Goal: Transaction & Acquisition: Obtain resource

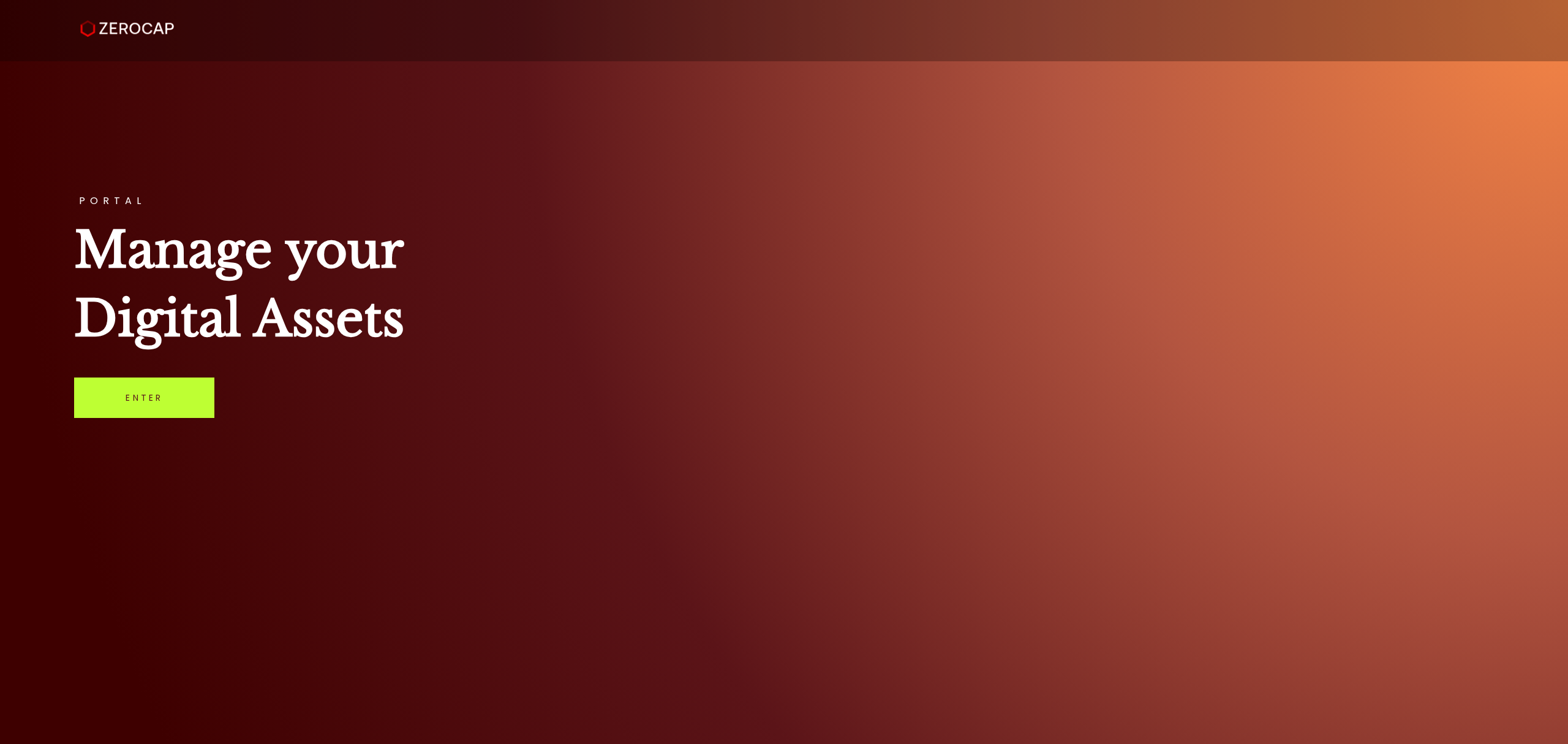
click at [204, 403] on link "Enter" at bounding box center [144, 398] width 140 height 41
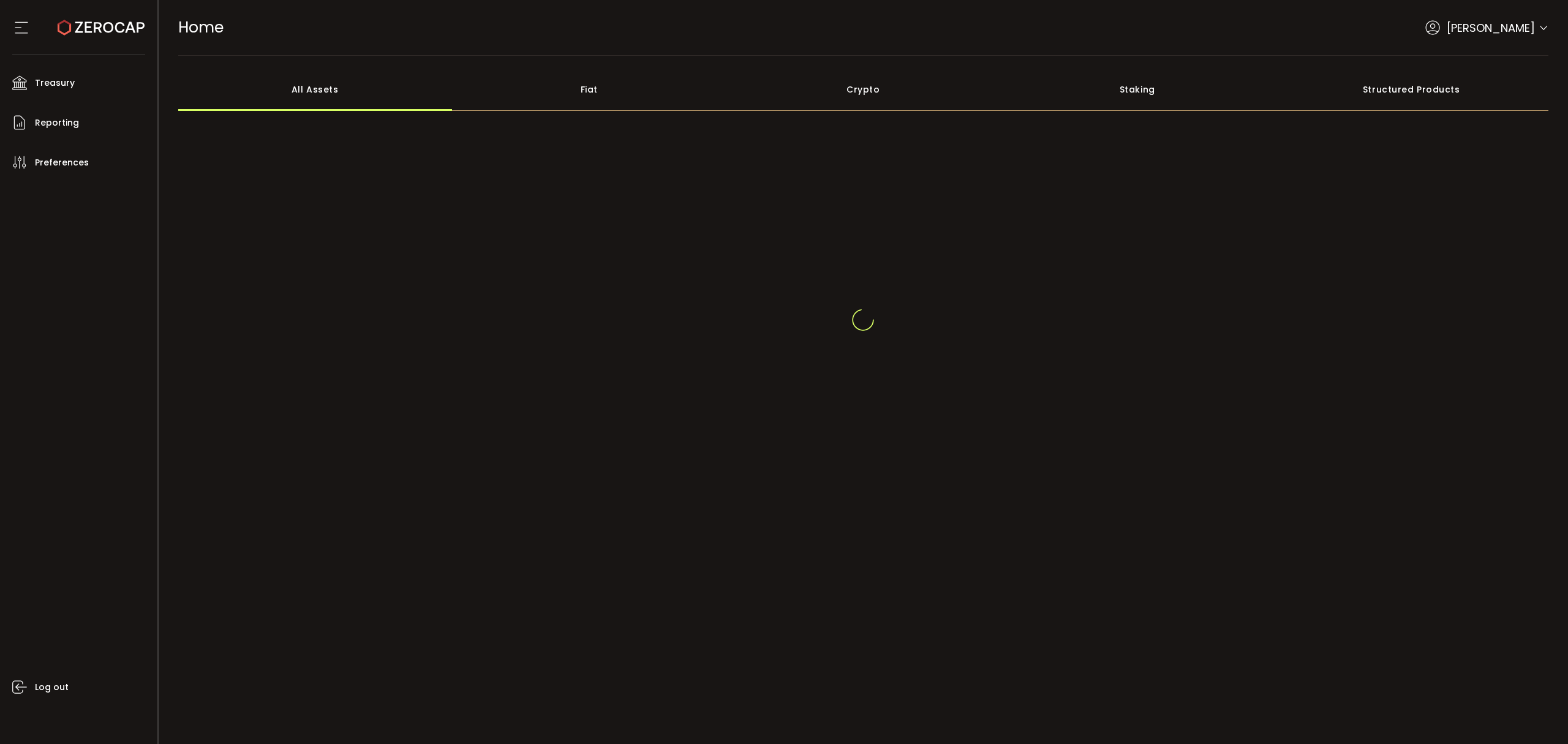
click at [1537, 28] on div "[PERSON_NAME]" at bounding box center [1487, 28] width 123 height 17
click at [1542, 19] on icon at bounding box center [1544, 20] width 10 height 10
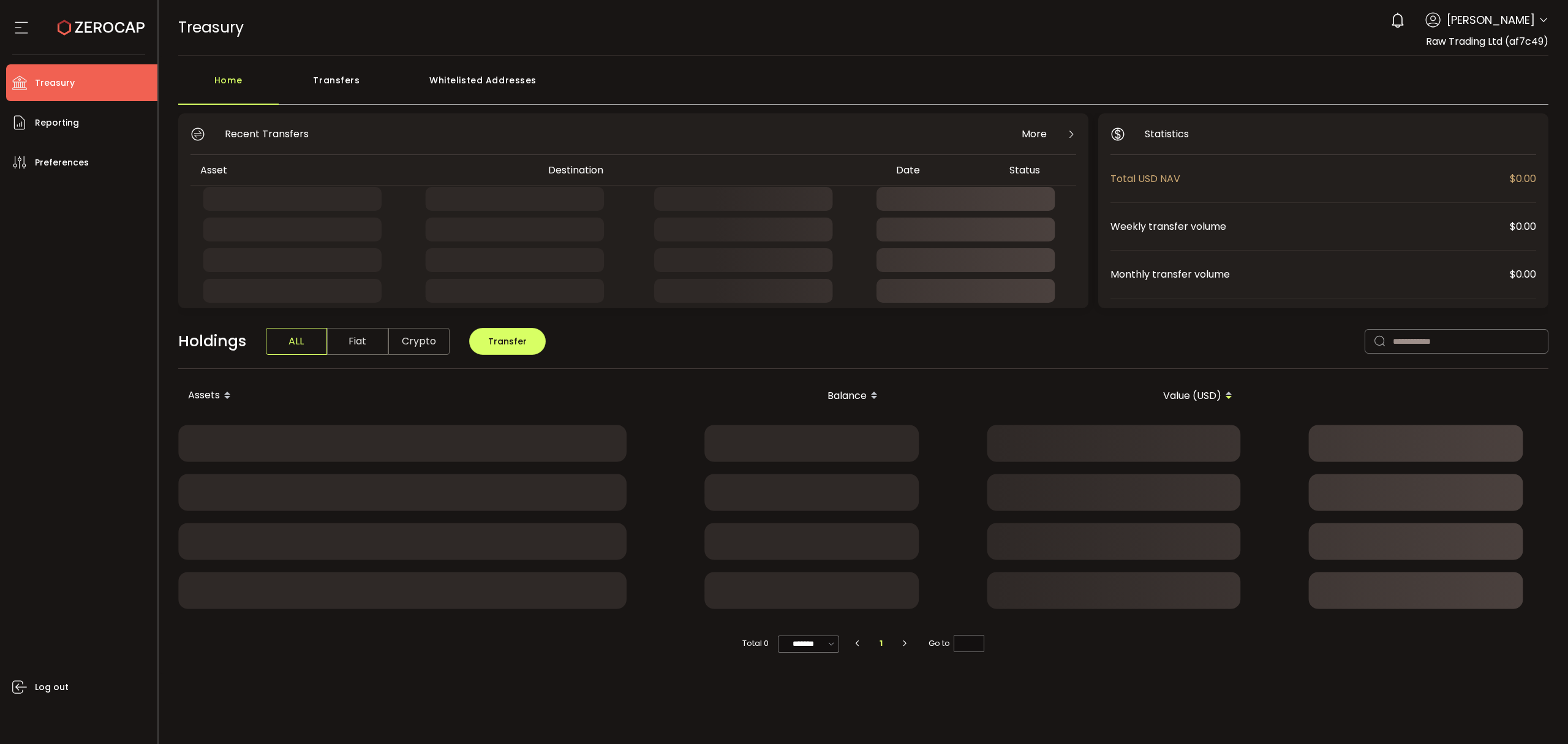
click at [1547, 17] on icon at bounding box center [1544, 20] width 10 height 10
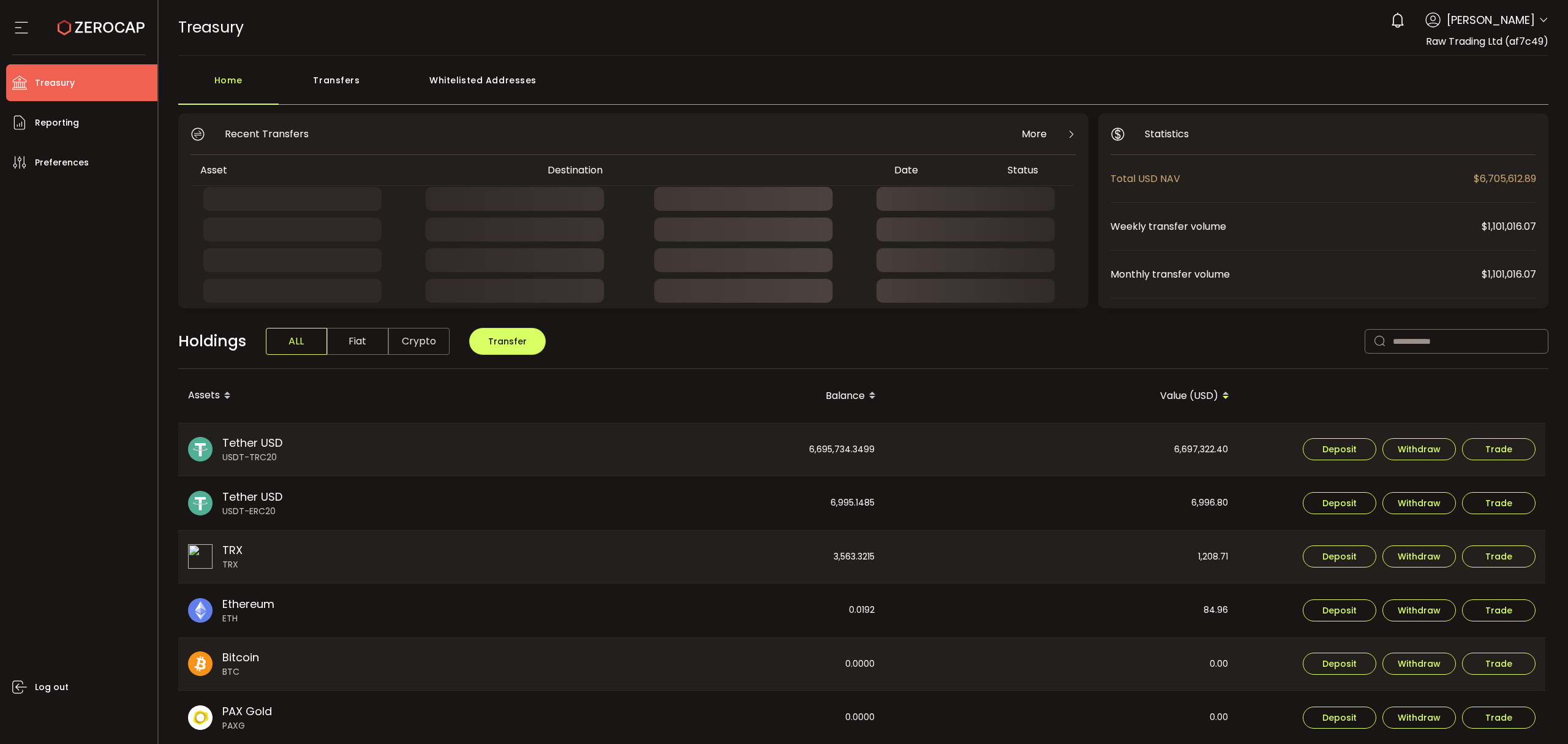
click at [1540, 22] on icon at bounding box center [1544, 20] width 10 height 10
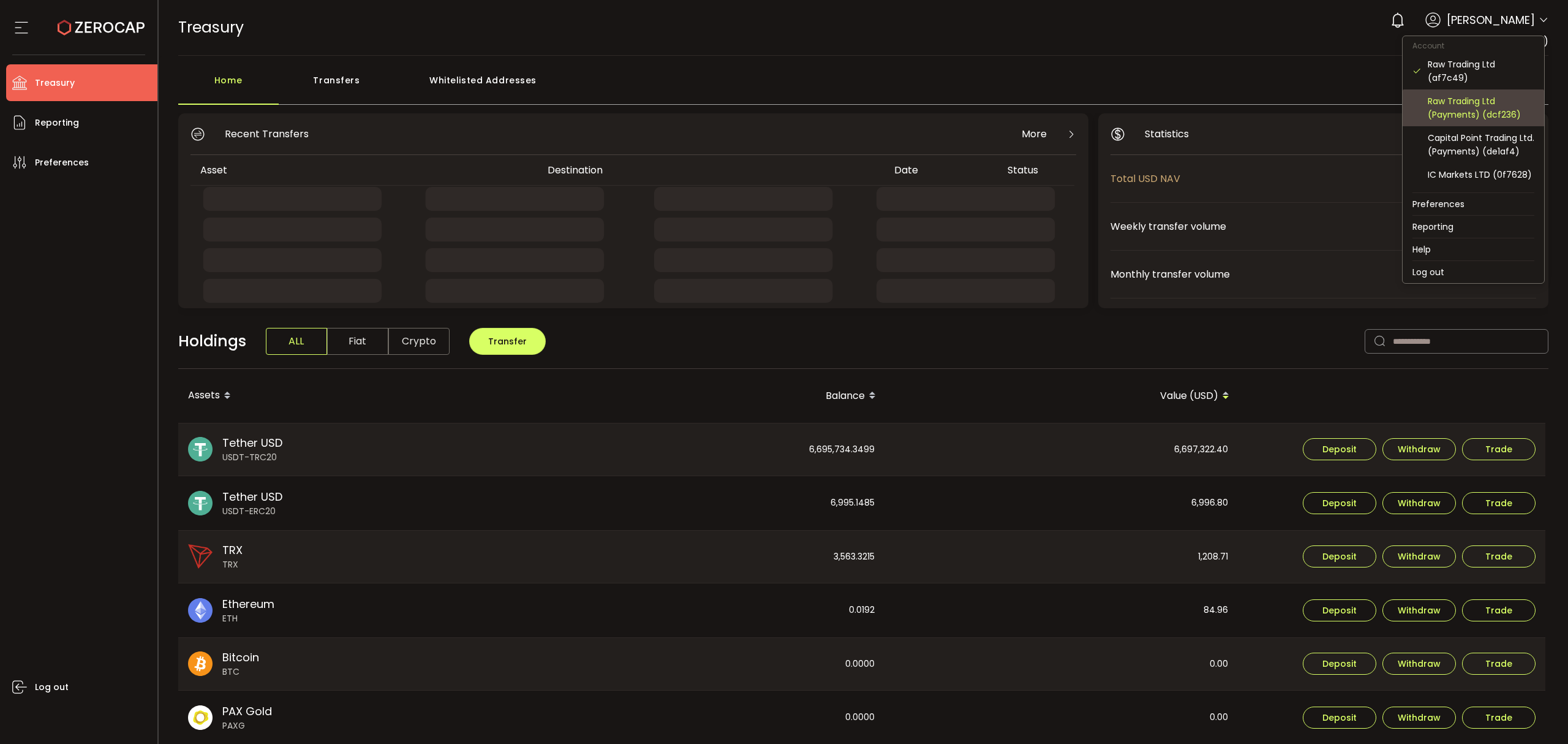
click at [1489, 98] on div "Raw Trading Ltd (Payments) (dcf236)" at bounding box center [1481, 108] width 106 height 27
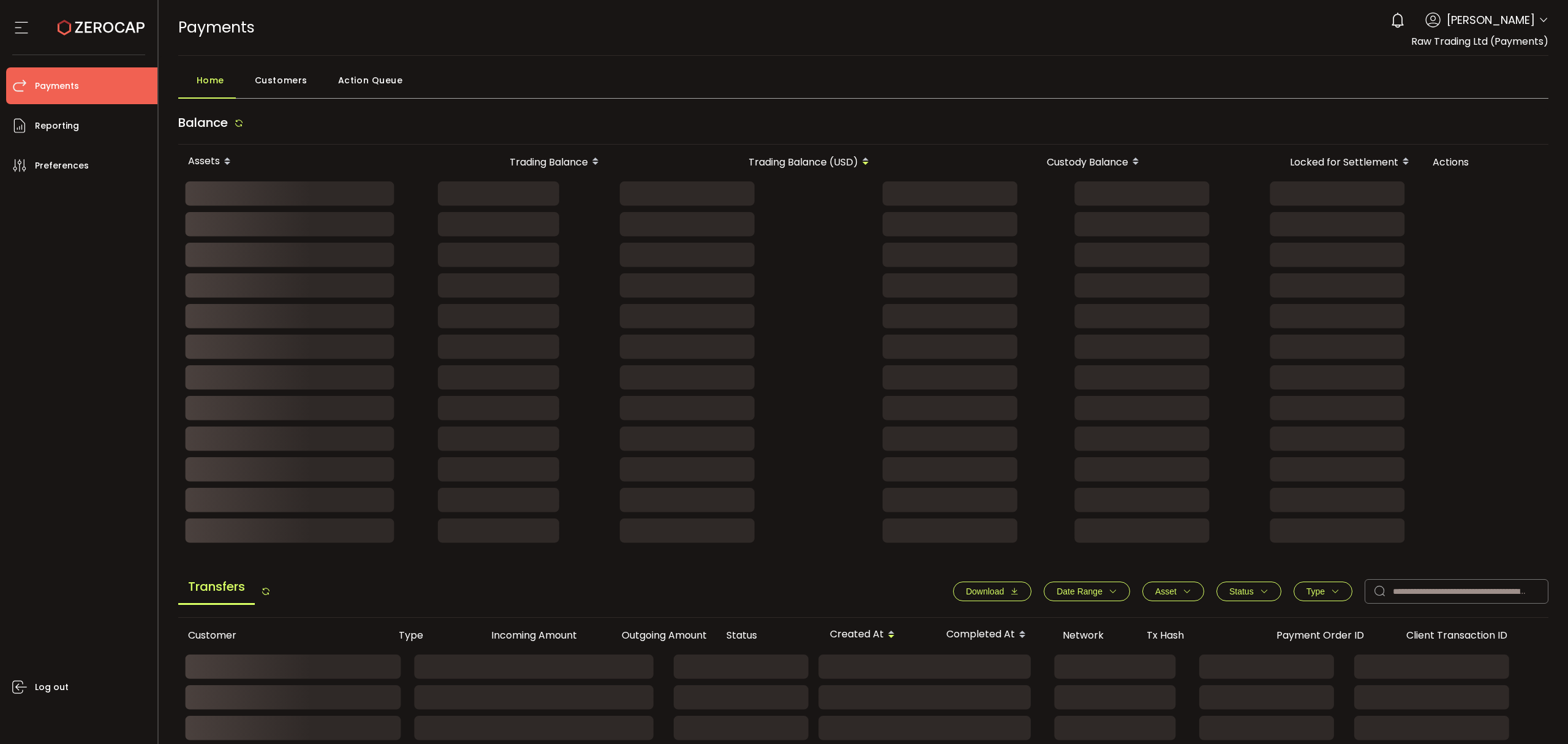
click at [1545, 23] on header "PDF is being processed and will download to your computer PAYMENTS Buy Power $0…" at bounding box center [864, 28] width 1410 height 56
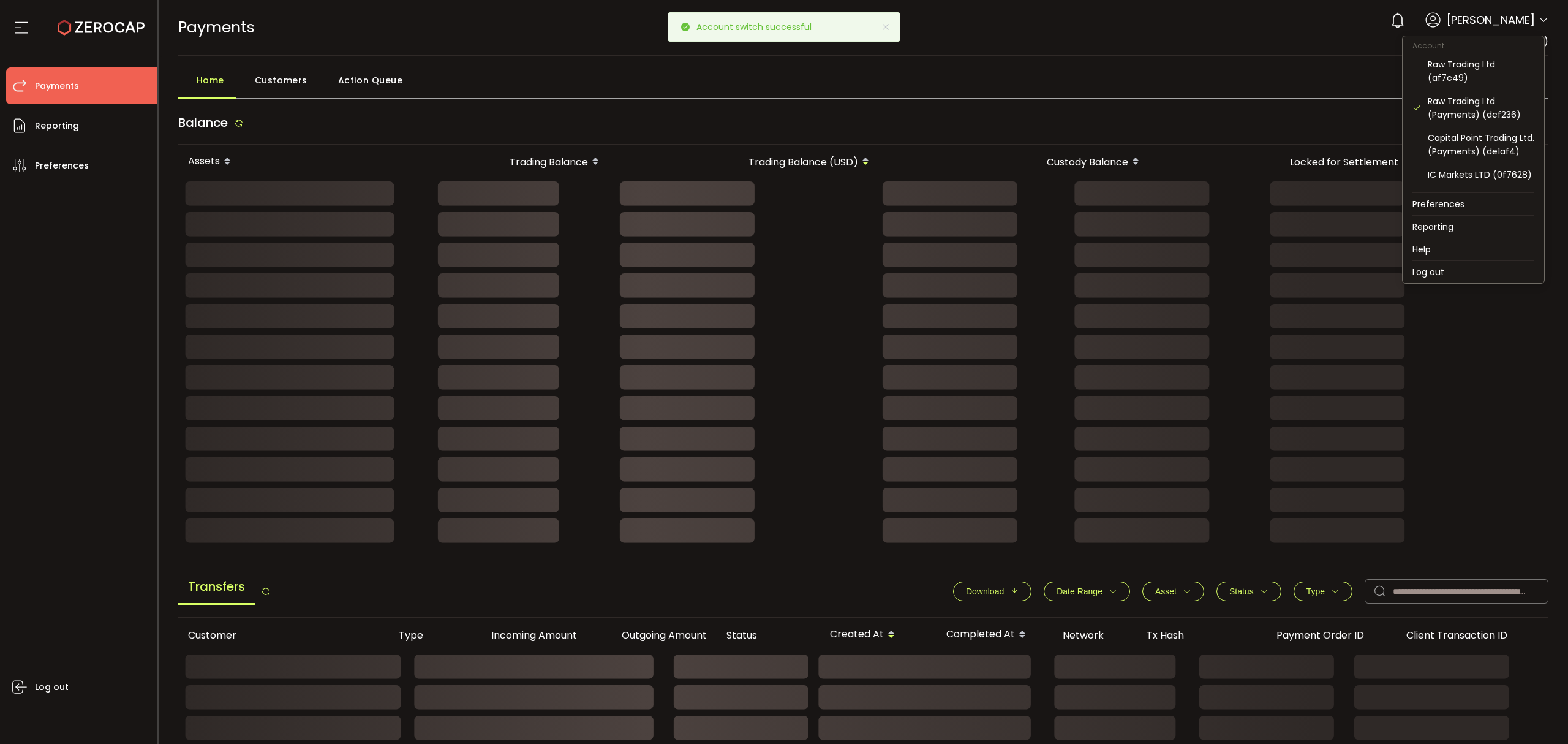
click at [1539, 20] on icon at bounding box center [1544, 20] width 10 height 10
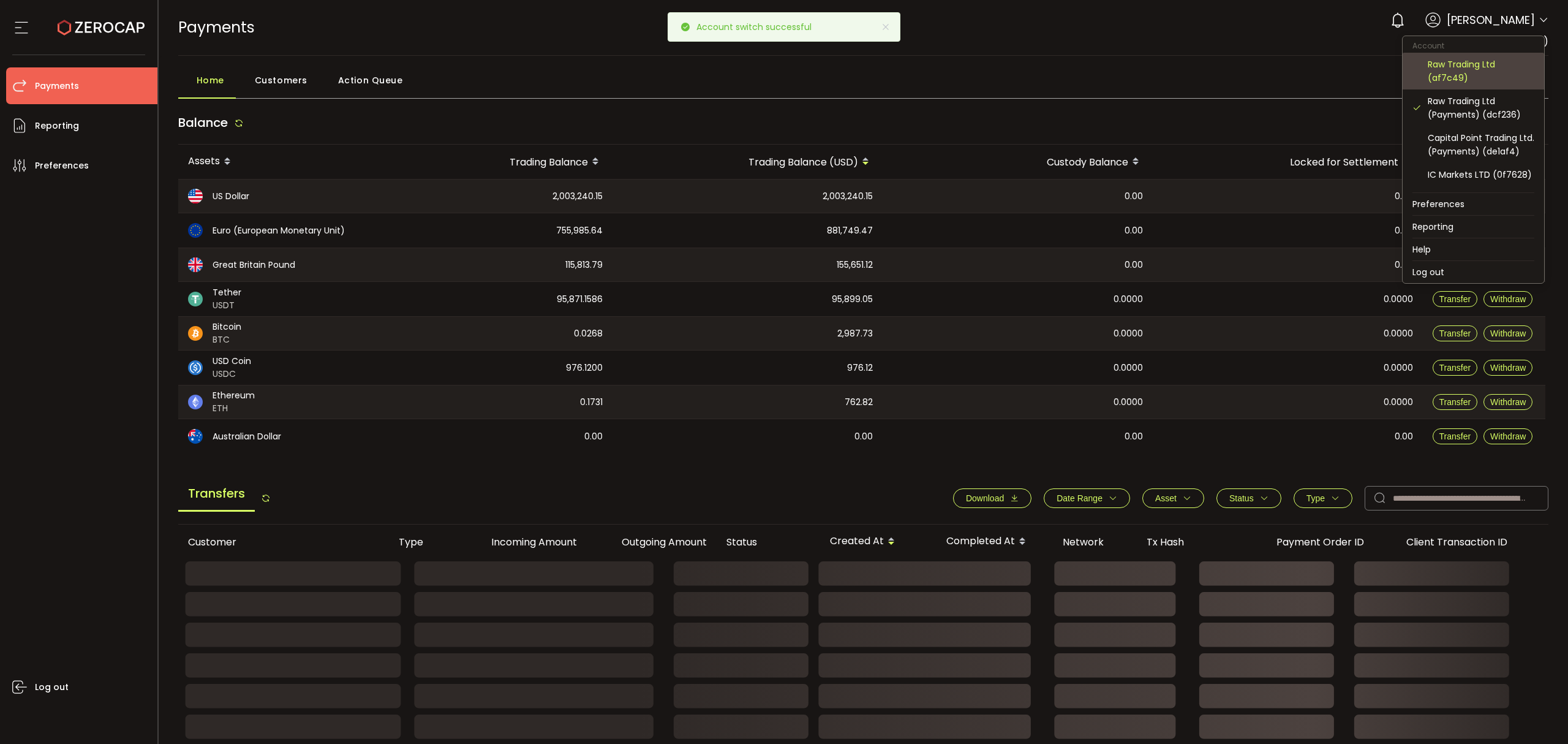
click at [1475, 71] on div "Raw Trading Ltd (af7c49)" at bounding box center [1481, 70] width 106 height 27
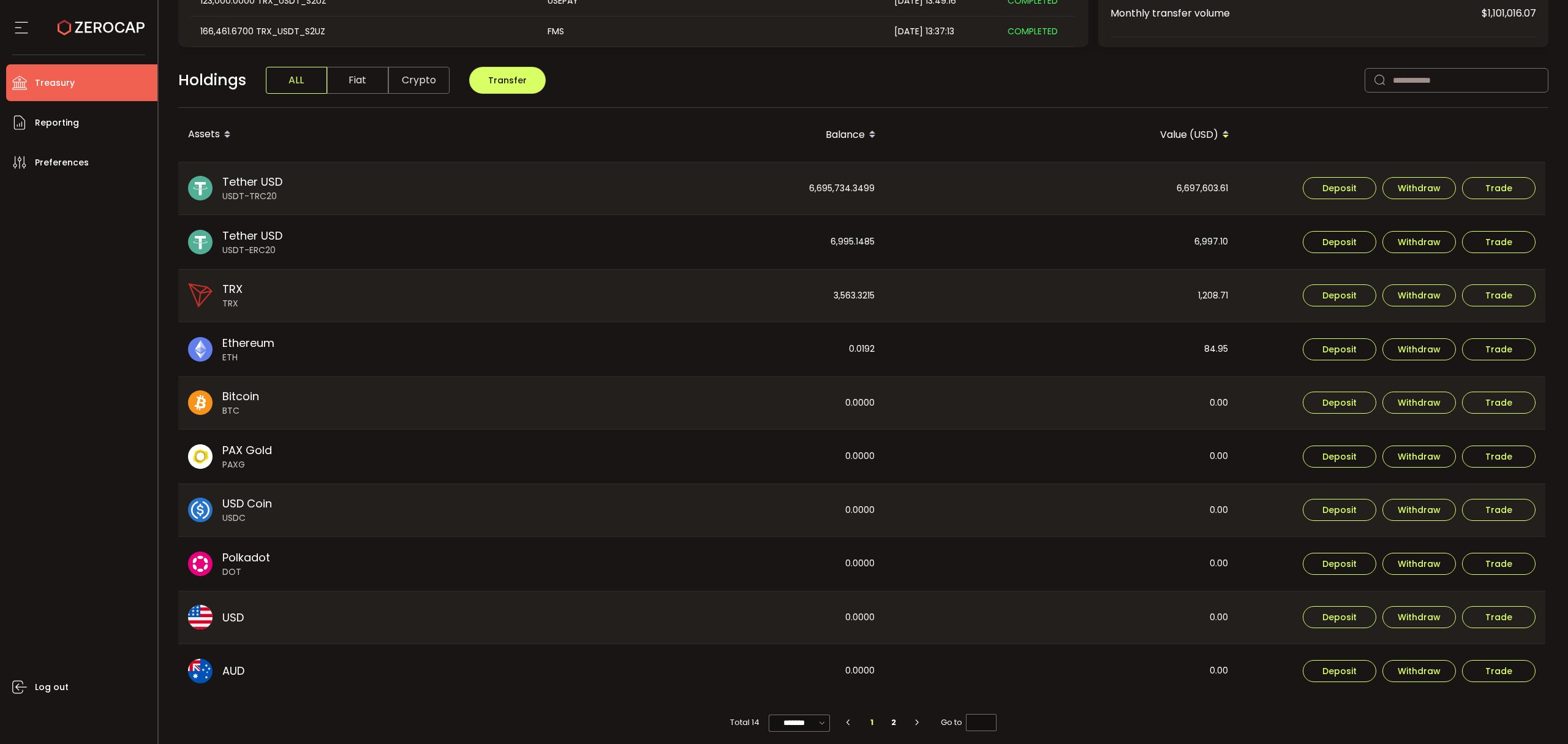
scroll to position [270, 0]
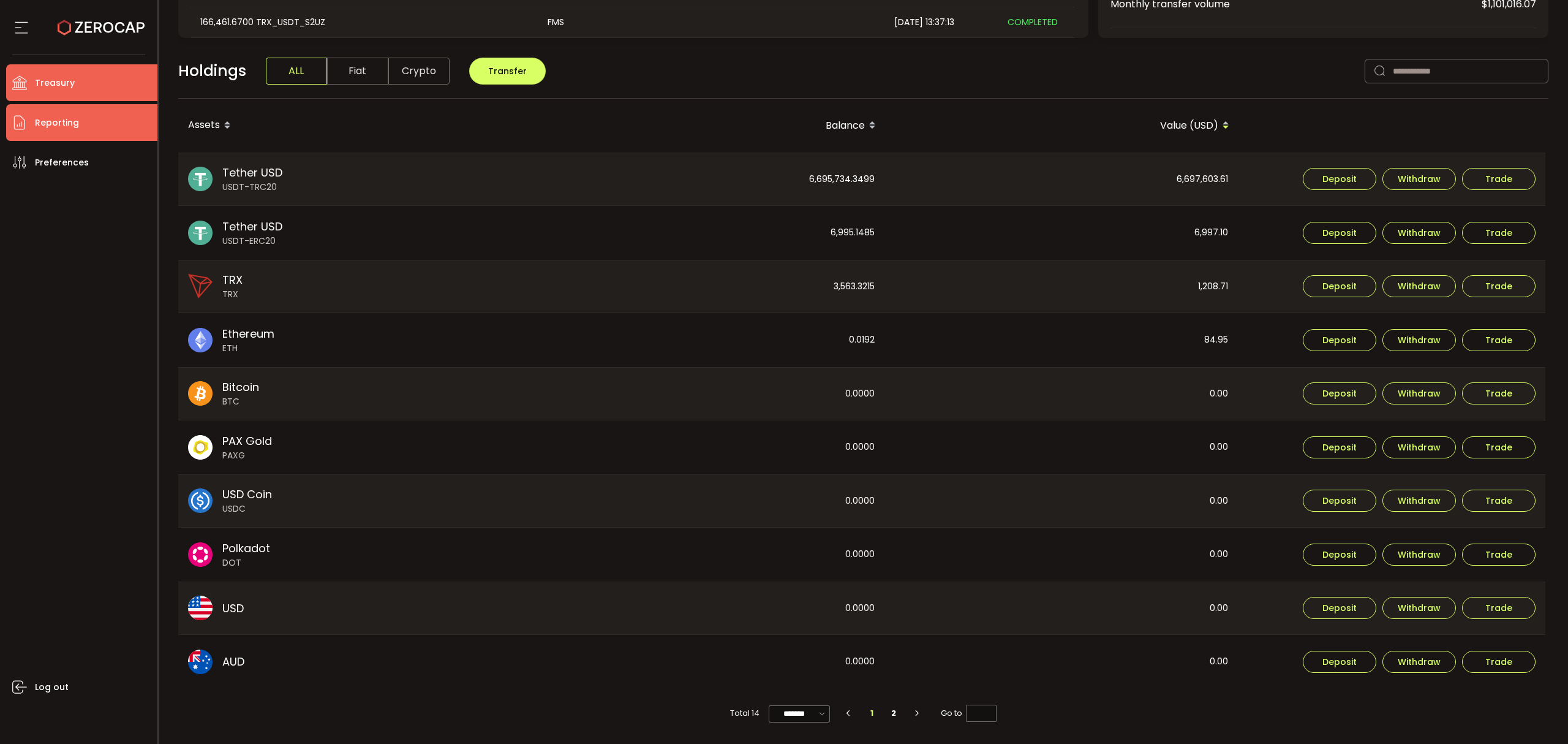
click at [73, 117] on span "Reporting" at bounding box center [57, 123] width 44 height 18
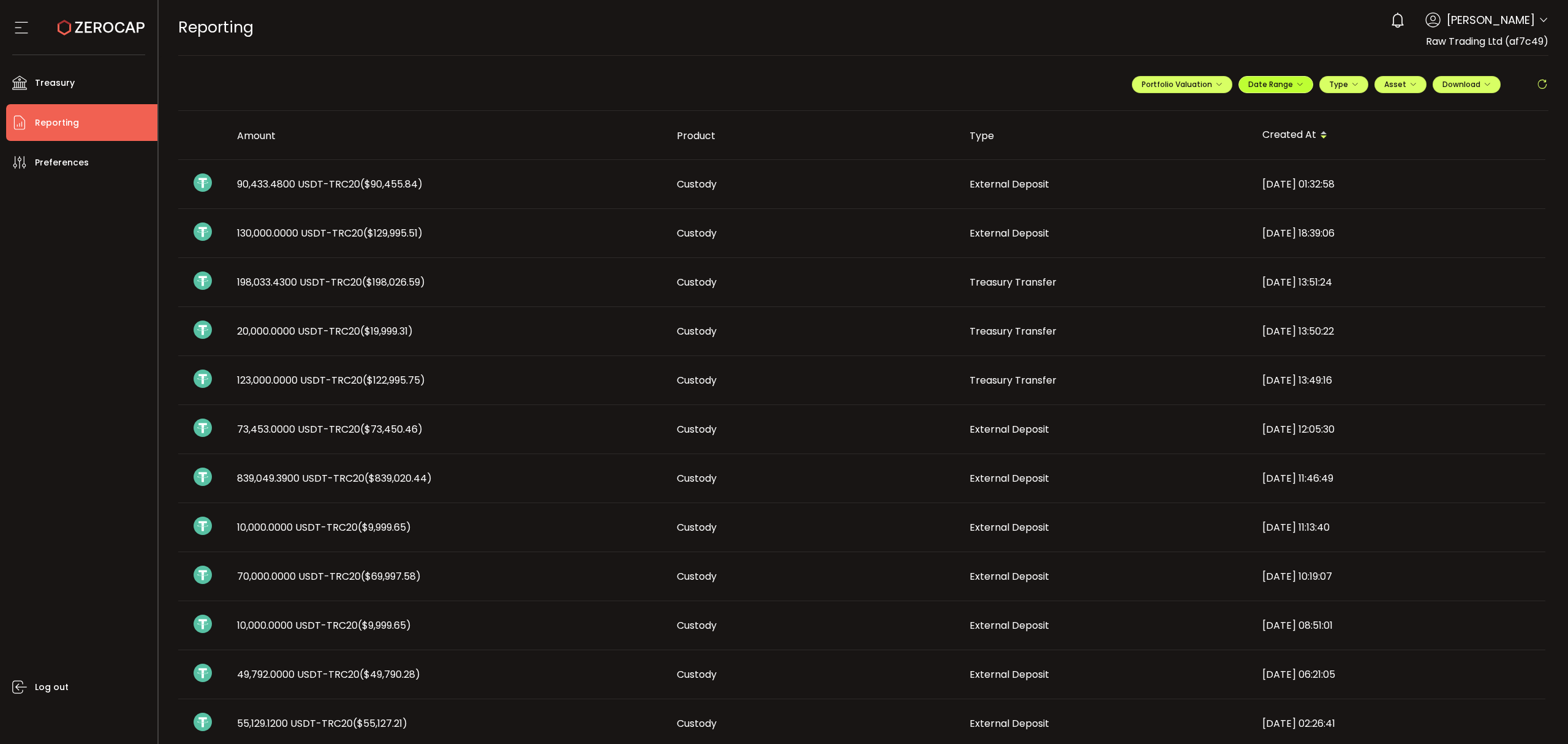
click at [1297, 89] on span "Date Range" at bounding box center [1276, 84] width 55 height 10
click at [1188, 111] on icon at bounding box center [1196, 111] width 15 height 12
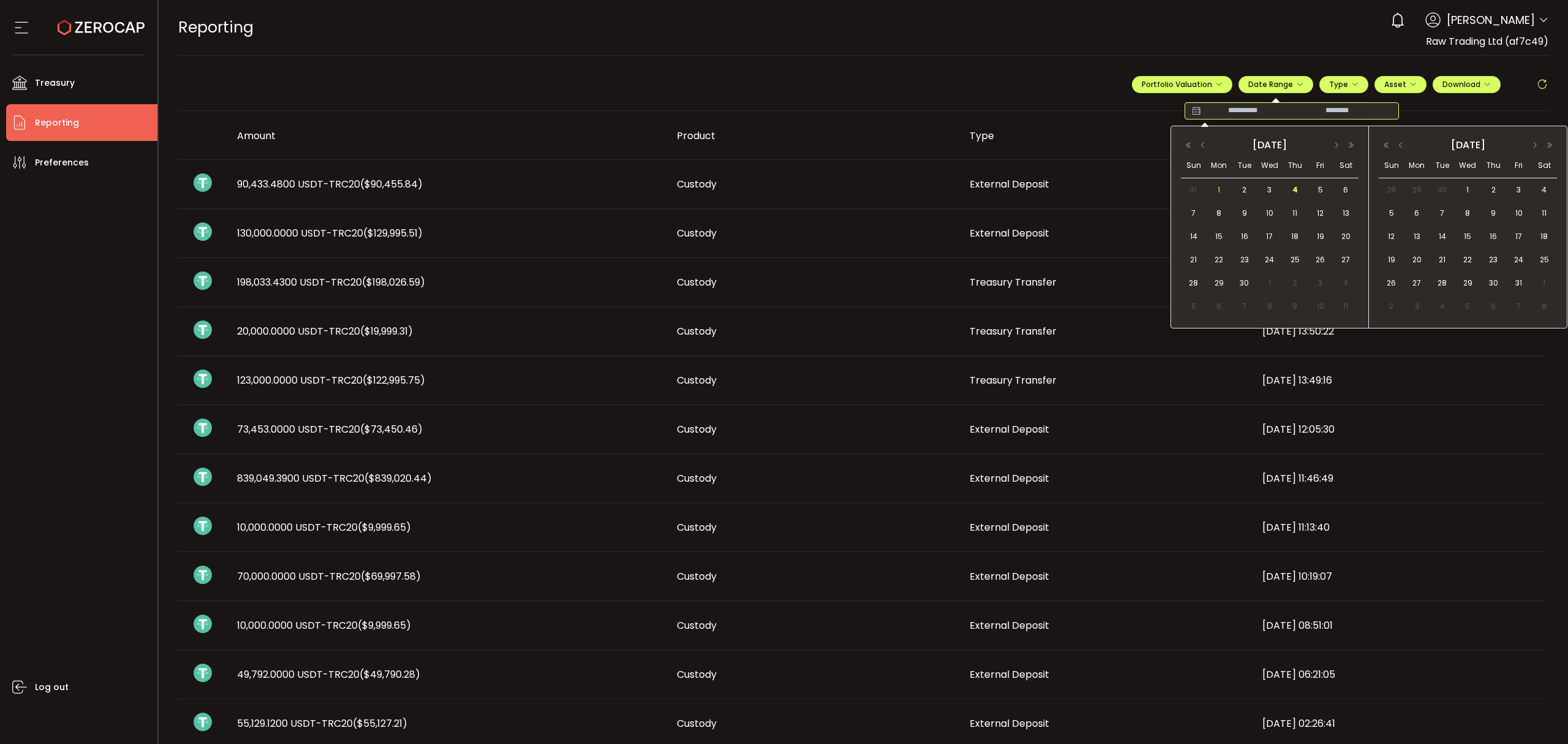
click at [1210, 190] on div "1" at bounding box center [1219, 190] width 25 height 19
click at [1297, 192] on span "4" at bounding box center [1295, 189] width 14 height 15
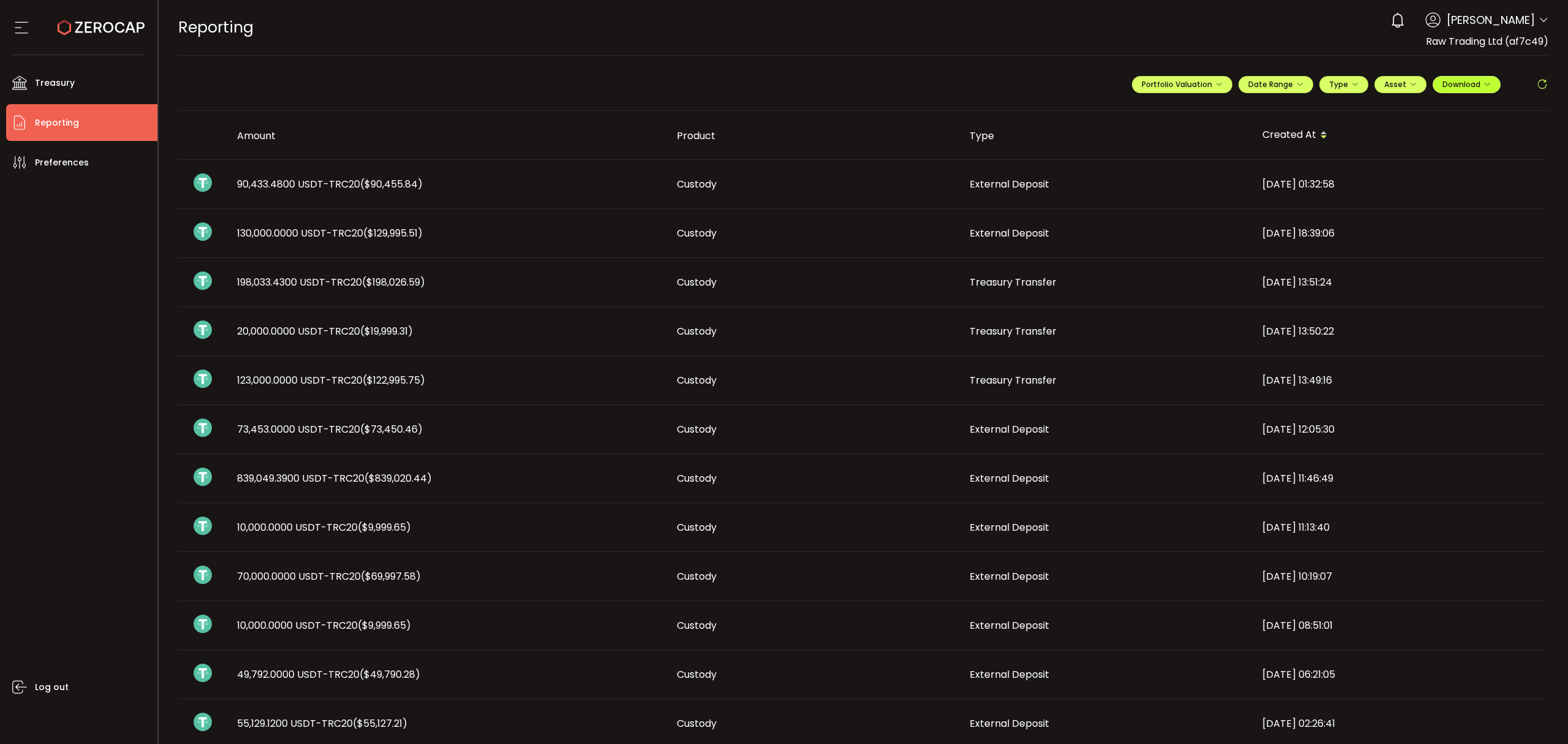
click at [1465, 89] on span "Download" at bounding box center [1467, 84] width 48 height 10
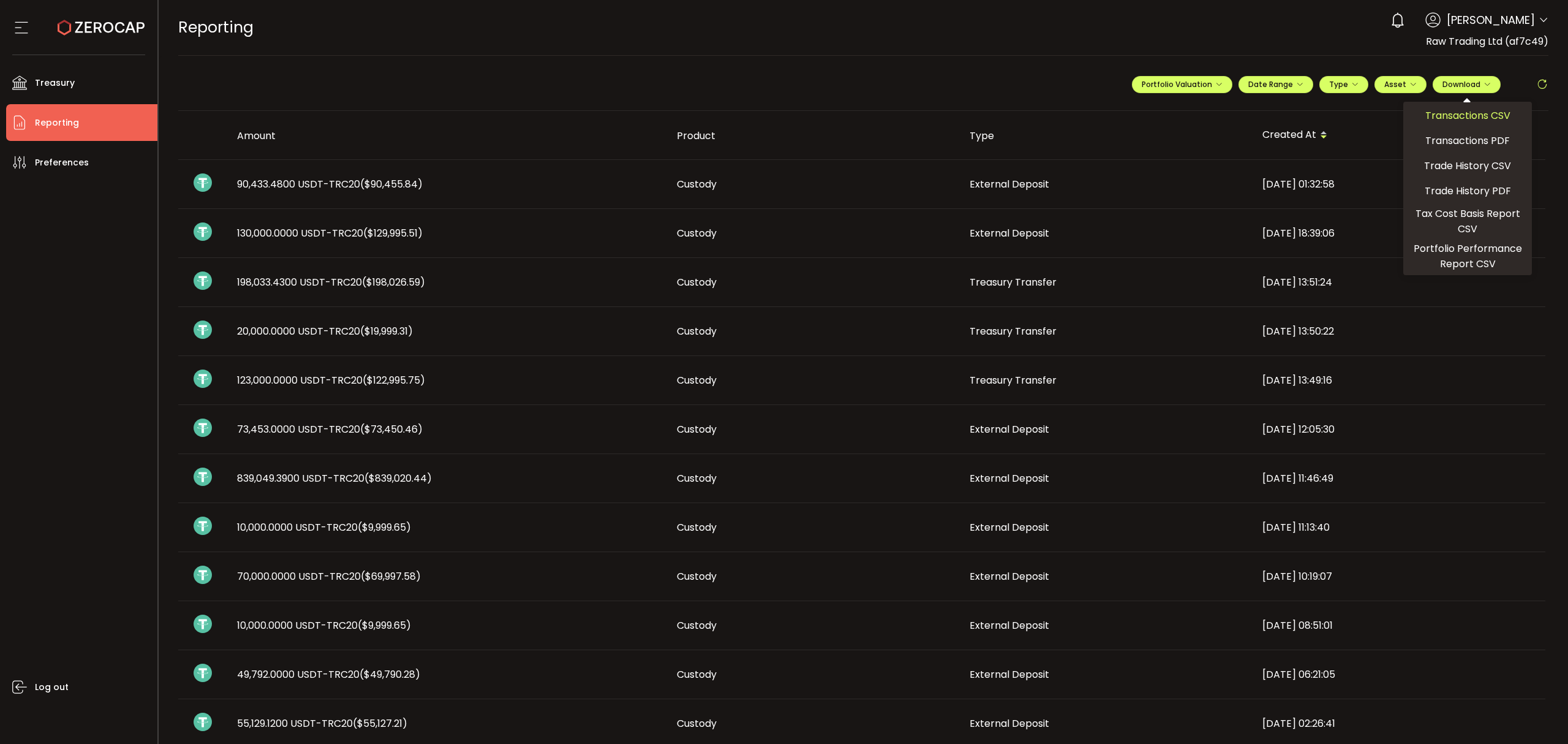
click at [1443, 118] on span "Transactions CSV" at bounding box center [1468, 115] width 85 height 15
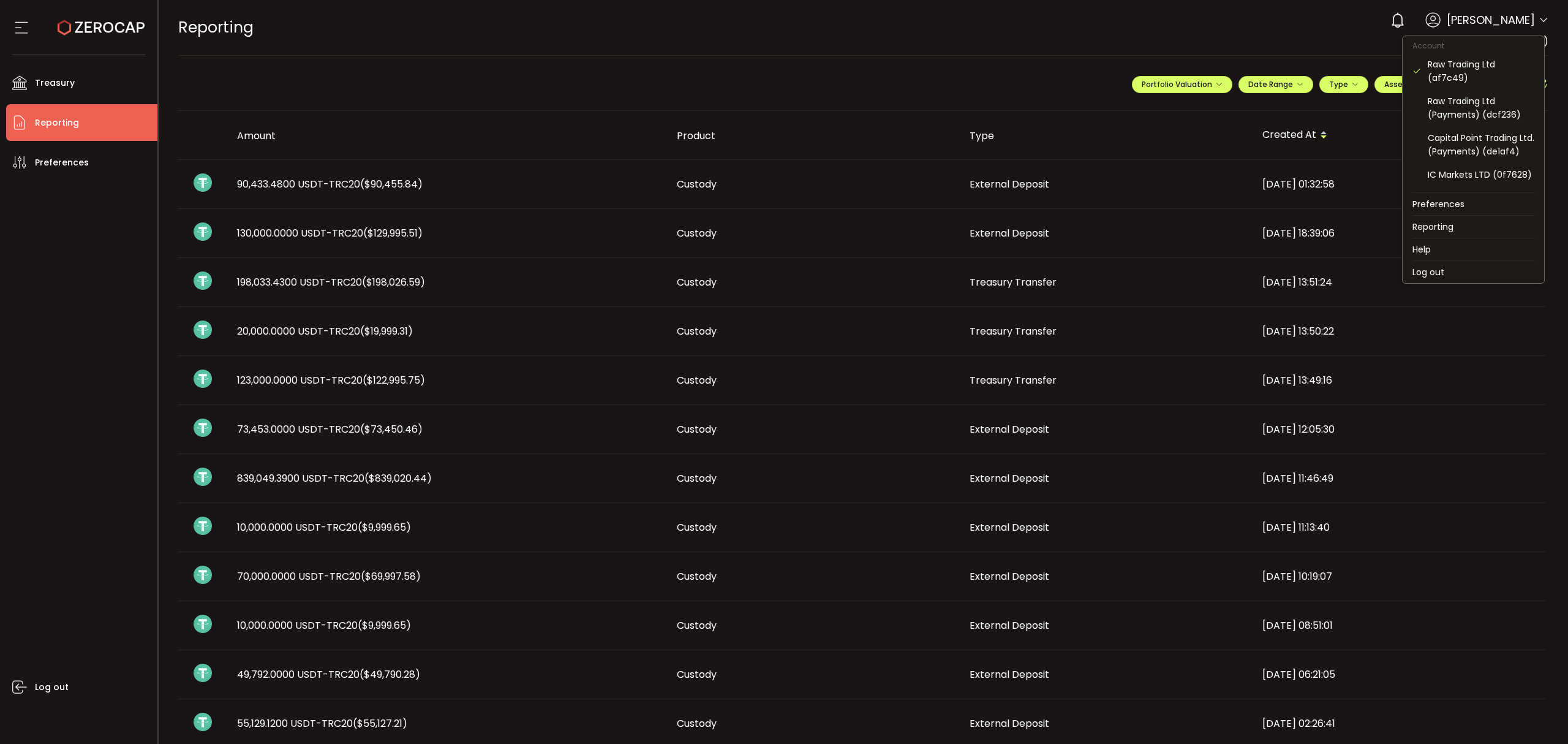
click at [1544, 18] on icon at bounding box center [1544, 20] width 10 height 10
click at [1493, 109] on div "Raw Trading Ltd (Payments) (dcf236)" at bounding box center [1481, 108] width 106 height 27
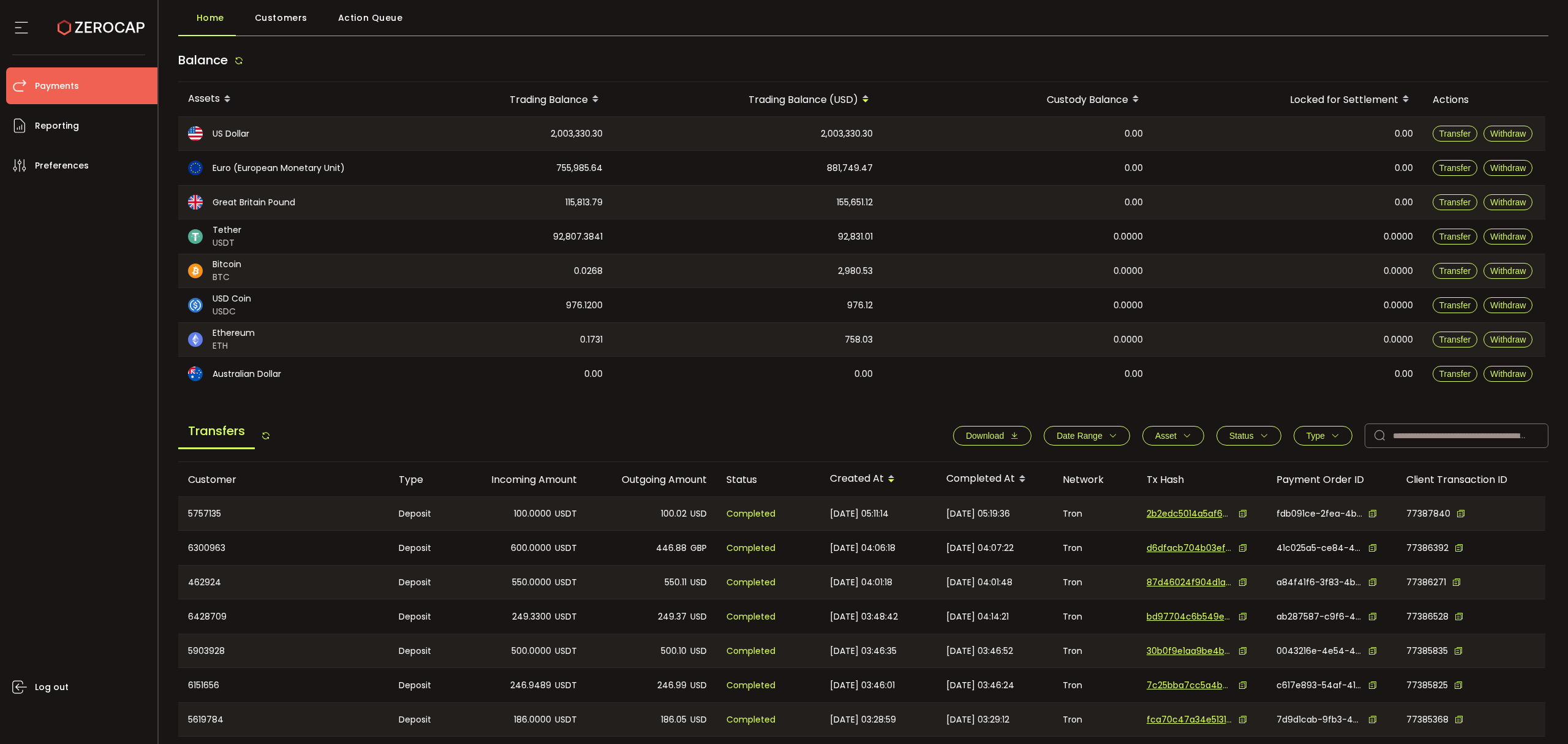
scroll to position [163, 0]
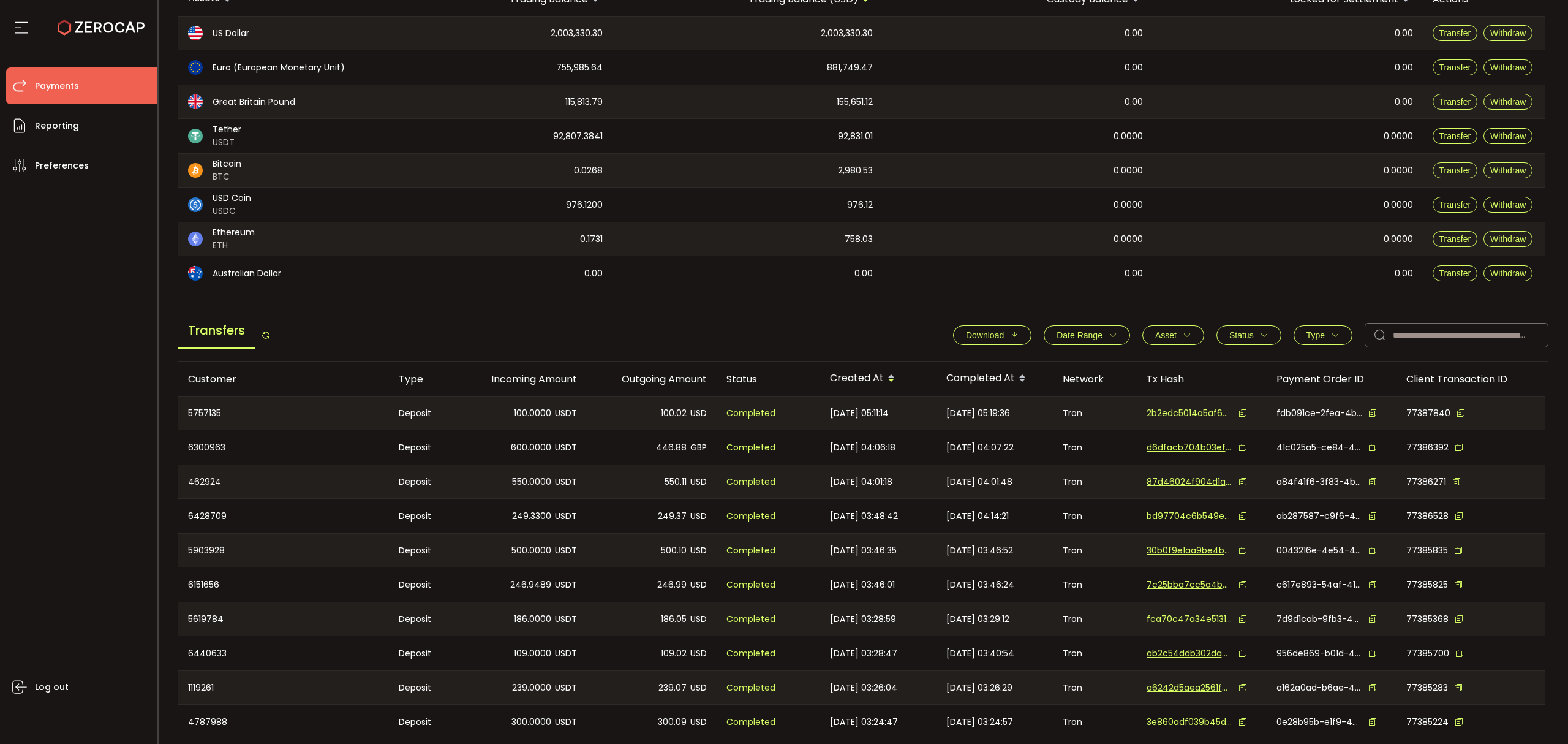
drag, startPoint x: 1107, startPoint y: 339, endPoint x: 1085, endPoint y: 347, distance: 23.4
click at [1109, 339] on icon "button" at bounding box center [1113, 335] width 8 height 8
click at [1029, 356] on icon at bounding box center [1036, 365] width 14 height 19
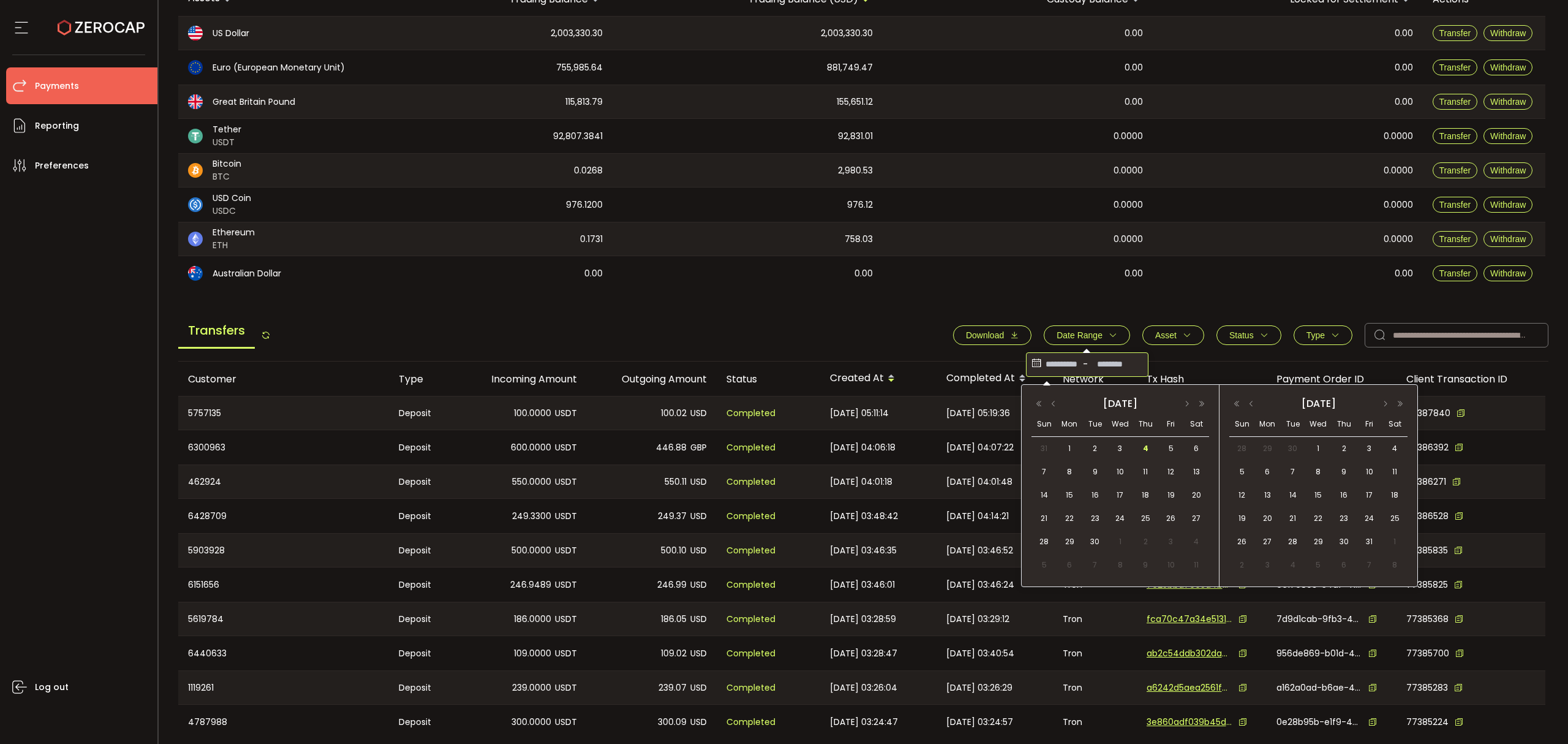
click at [1032, 361] on icon at bounding box center [1036, 365] width 14 height 19
click at [1065, 447] on span "1" at bounding box center [1069, 448] width 14 height 15
click at [1145, 443] on span "4" at bounding box center [1145, 448] width 14 height 15
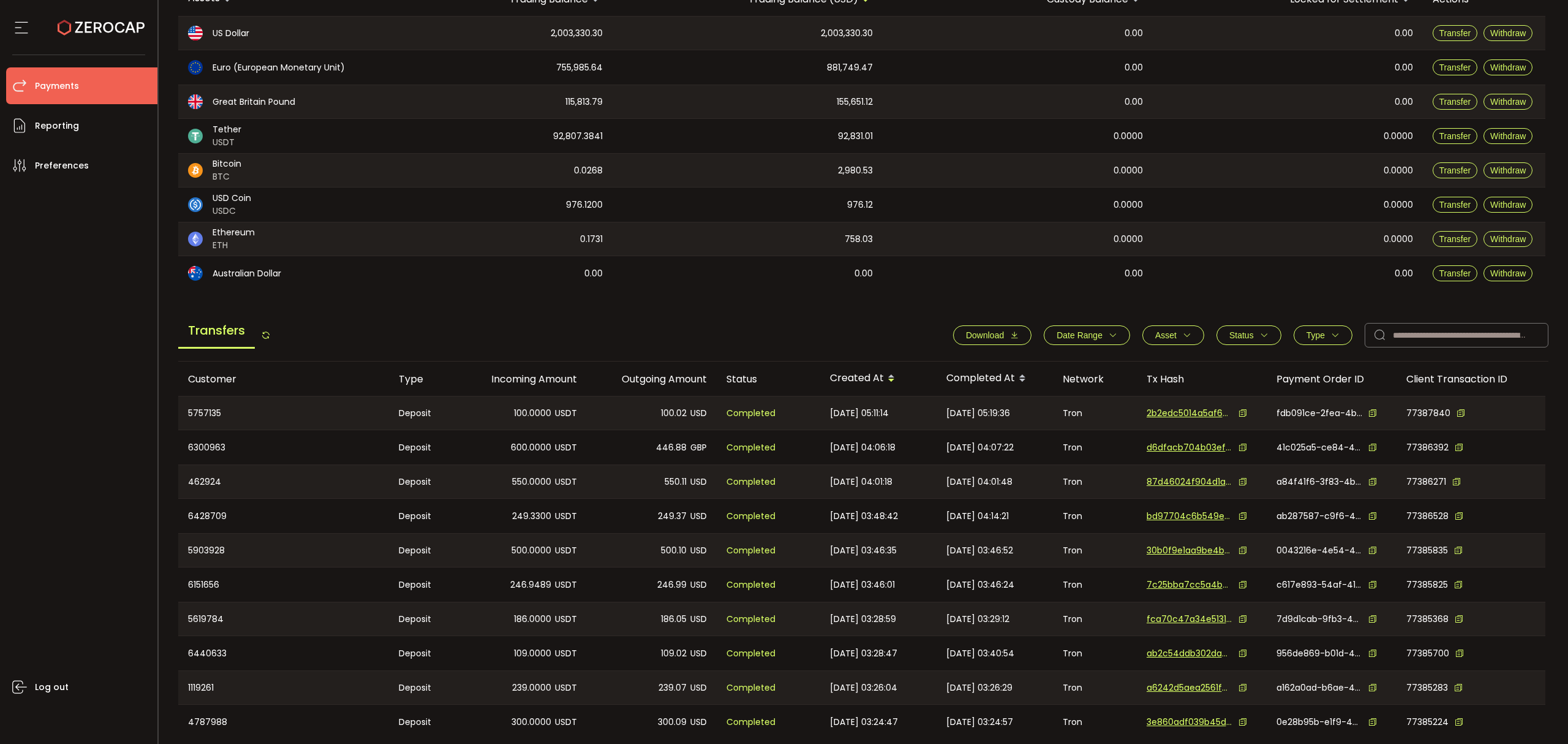
click at [1010, 334] on icon "button" at bounding box center [1014, 335] width 8 height 8
